Goal: Task Accomplishment & Management: Use online tool/utility

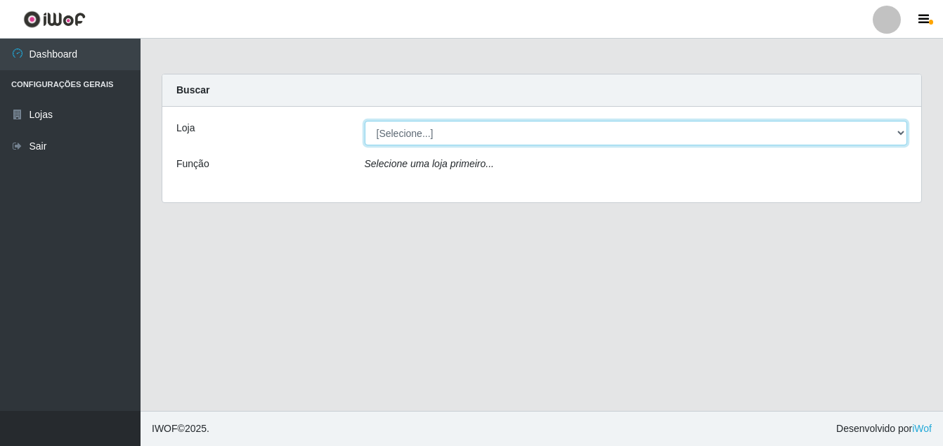
click at [901, 133] on select "[Selecione...] Ajubá Mercado" at bounding box center [636, 133] width 543 height 25
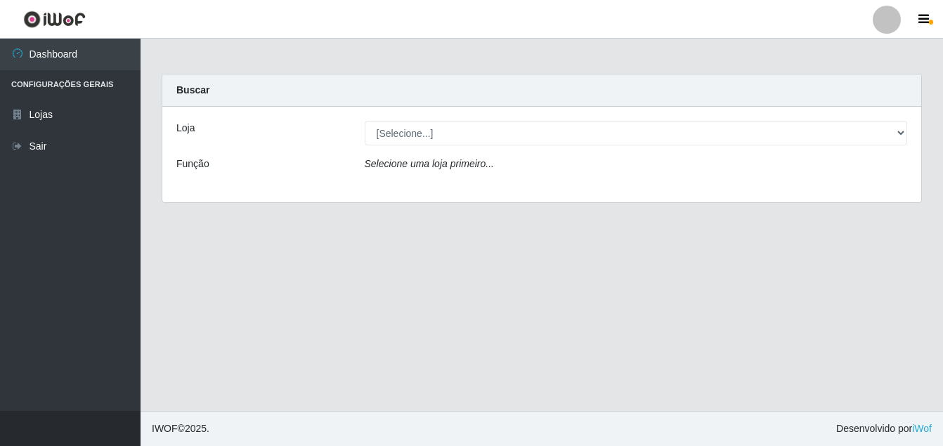
click at [709, 188] on div "Loja [Selecione...] Ajubá Mercado Função Selecione uma loja primeiro..." at bounding box center [541, 155] width 759 height 96
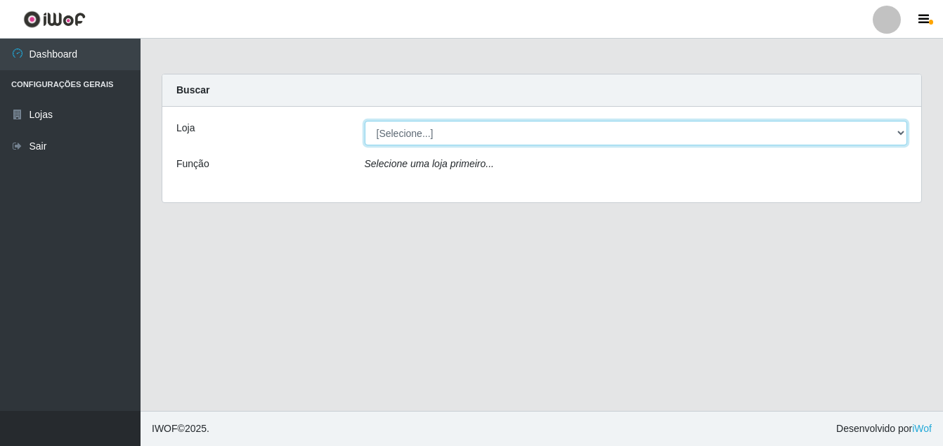
click at [449, 127] on select "[Selecione...] Ajubá Mercado" at bounding box center [636, 133] width 543 height 25
select select "402"
click at [365, 121] on select "[Selecione...] Ajubá Mercado" at bounding box center [636, 133] width 543 height 25
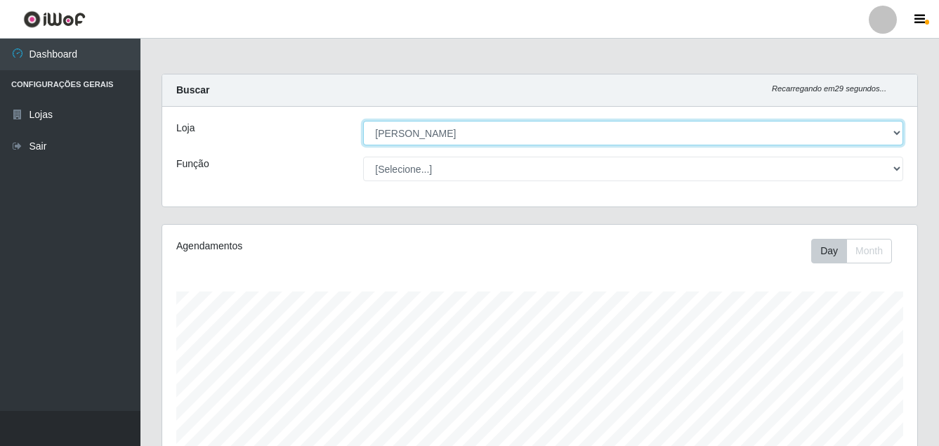
scroll to position [291, 755]
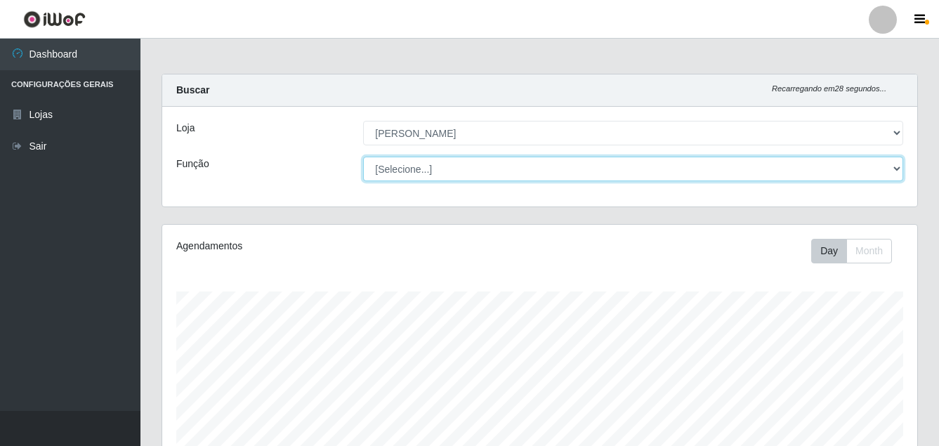
click at [459, 166] on select "[Selecione...] ASG ASG + ASG ++ Balconista de Açougue Balconista de Açougue + B…" at bounding box center [633, 169] width 540 height 25
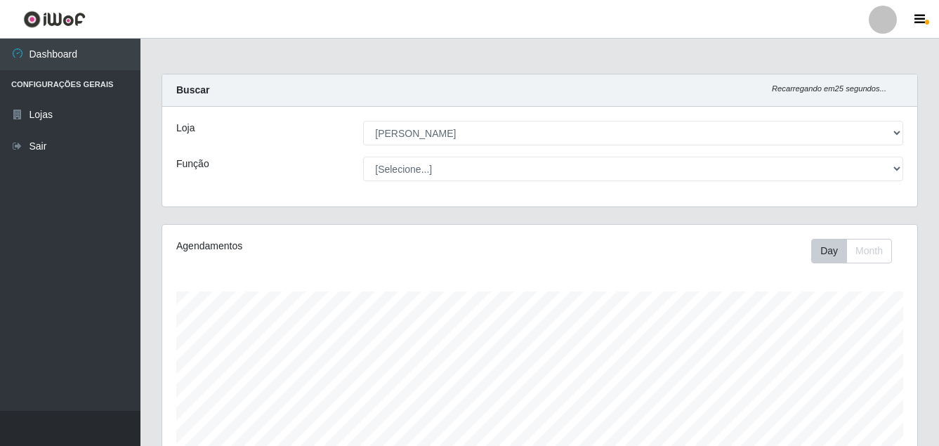
click at [630, 91] on div "Buscar Recarregando em 25 segundos..." at bounding box center [539, 90] width 755 height 32
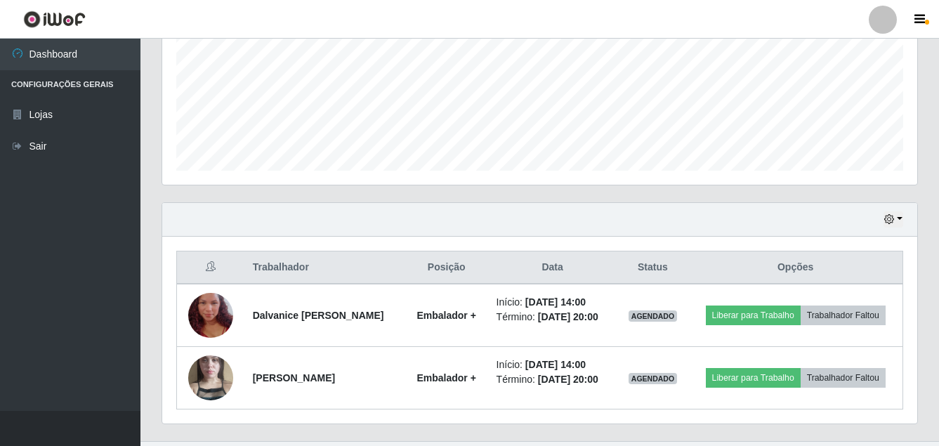
scroll to position [383, 0]
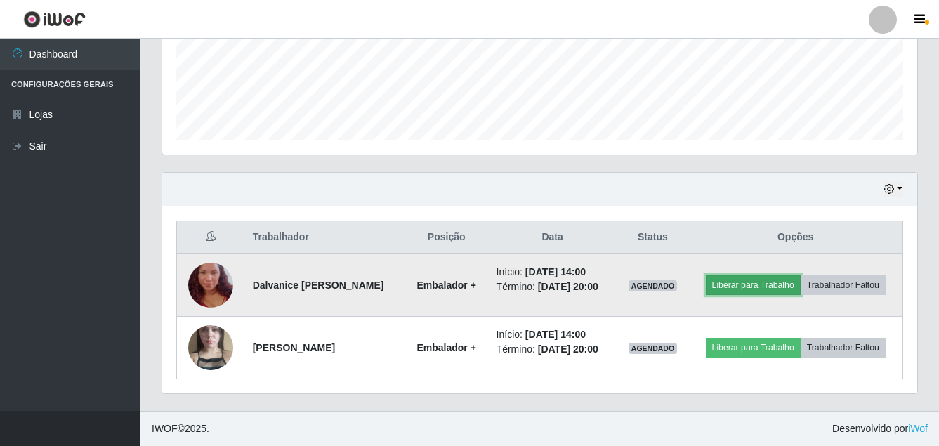
click at [801, 275] on button "Liberar para Trabalho" at bounding box center [753, 285] width 95 height 20
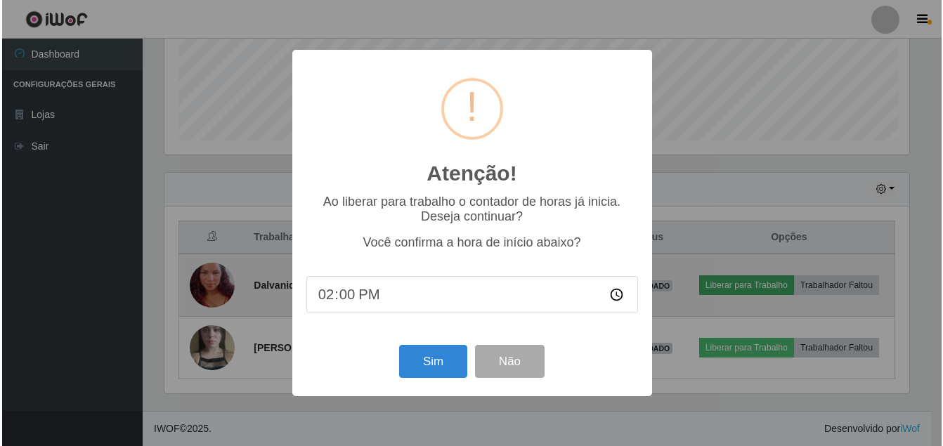
scroll to position [291, 748]
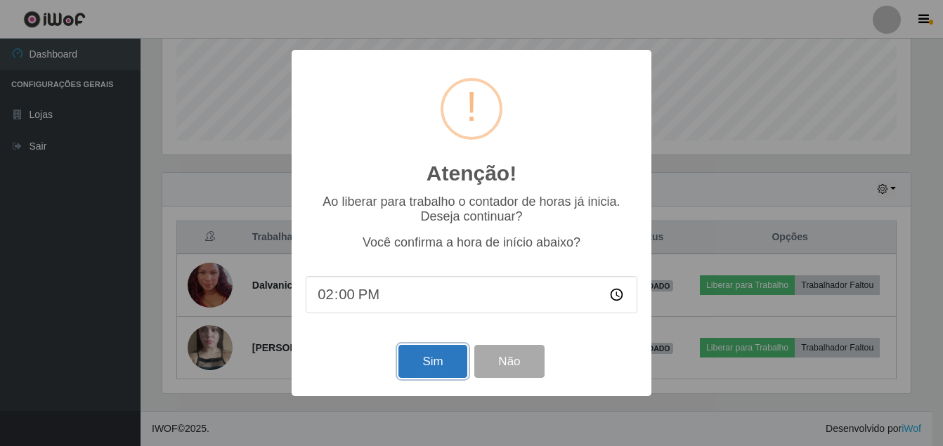
click at [421, 365] on button "Sim" at bounding box center [432, 361] width 68 height 33
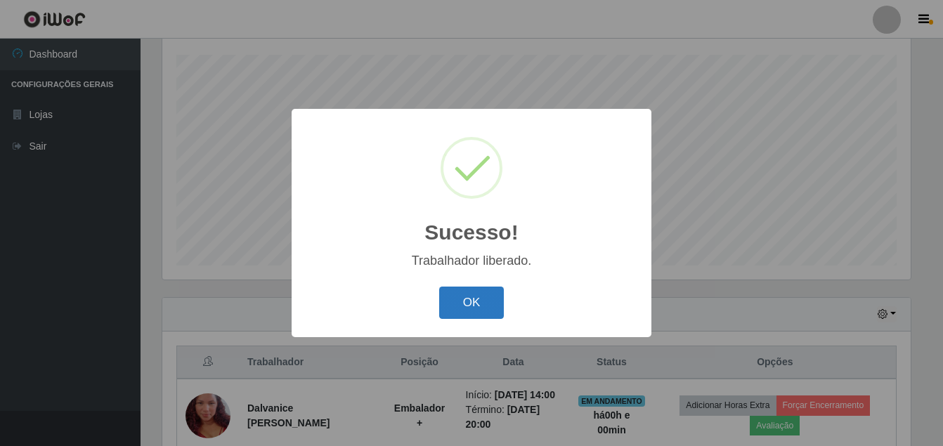
click at [457, 309] on button "OK" at bounding box center [471, 303] width 65 height 33
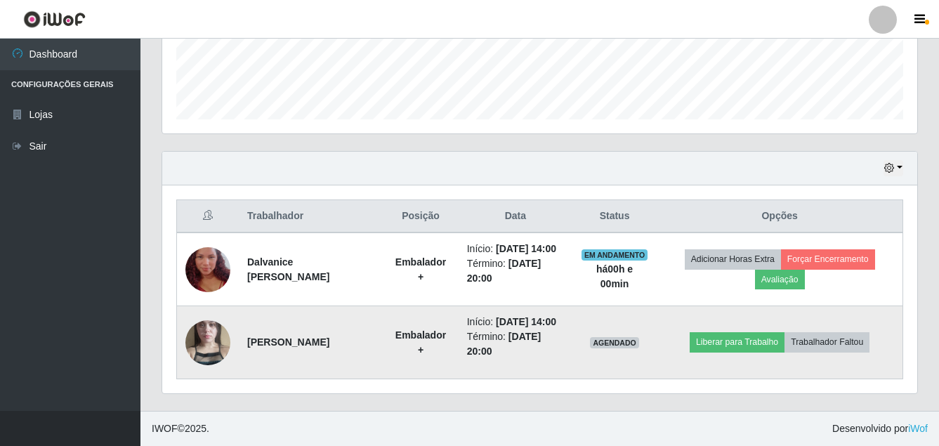
scroll to position [412, 0]
click at [738, 336] on button "Liberar para Trabalho" at bounding box center [737, 342] width 95 height 20
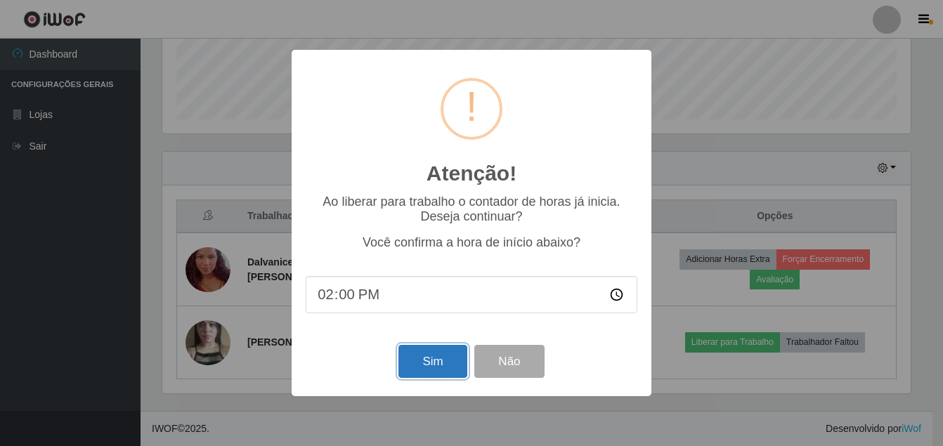
click at [435, 362] on button "Sim" at bounding box center [432, 361] width 68 height 33
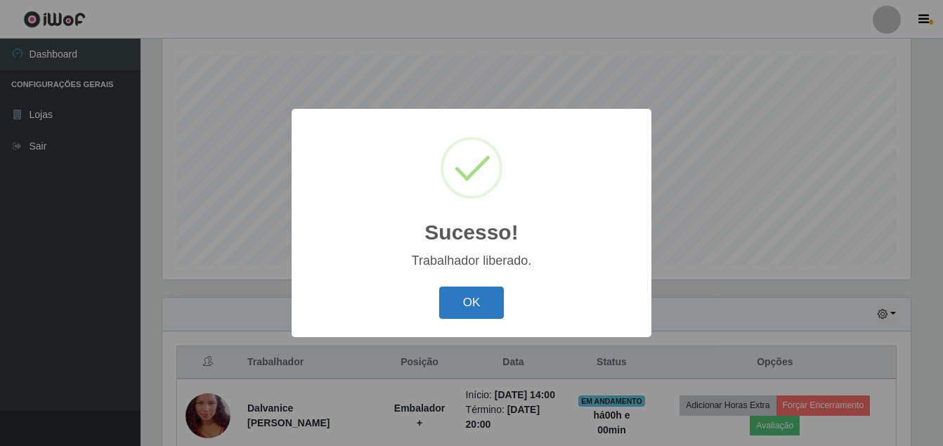
click at [459, 303] on button "OK" at bounding box center [471, 303] width 65 height 33
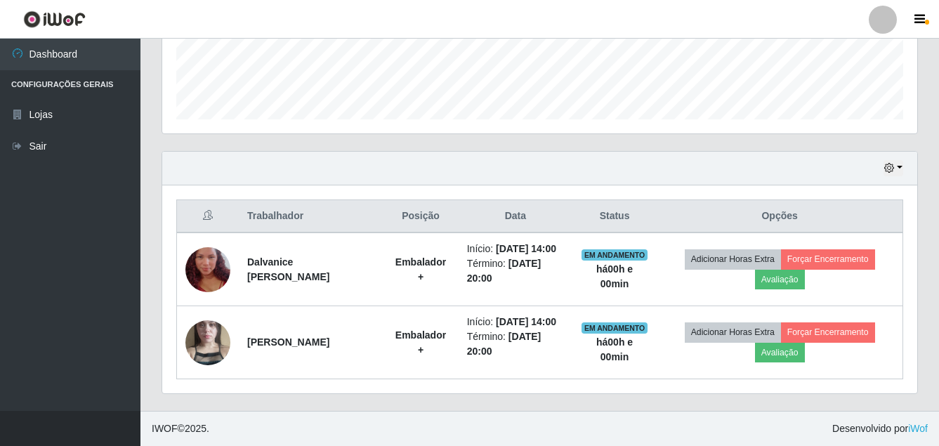
scroll to position [412, 0]
